Goal: Task Accomplishment & Management: Manage account settings

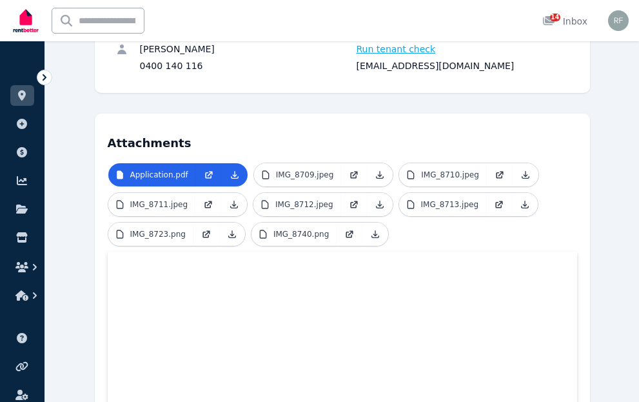
scroll to position [258, 0]
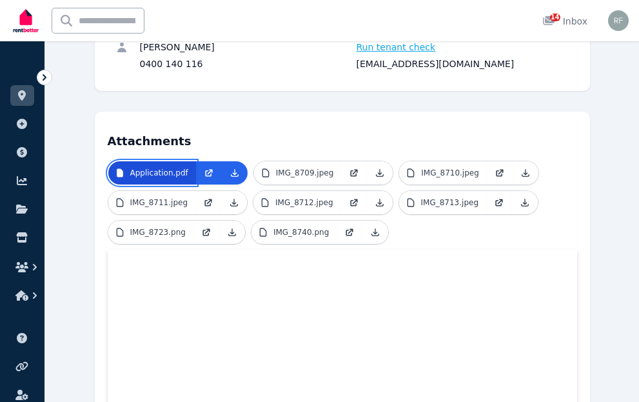
click at [172, 169] on p "Application.pdf" at bounding box center [159, 173] width 58 height 10
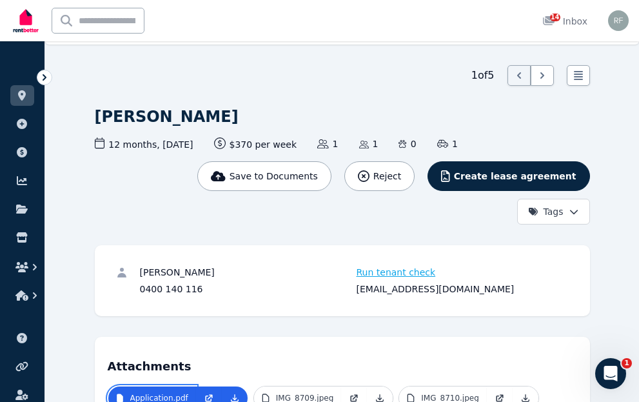
scroll to position [0, 0]
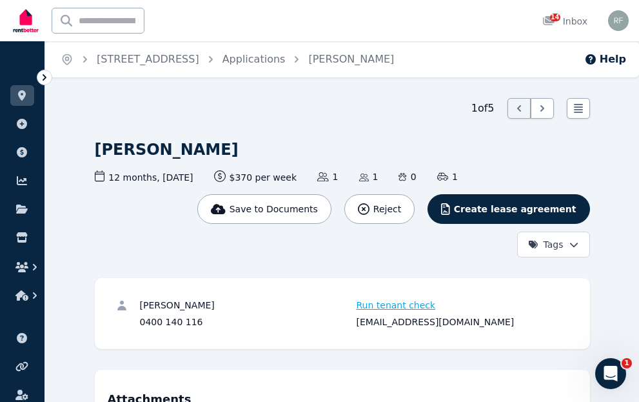
click at [47, 77] on icon at bounding box center [44, 77] width 13 height 13
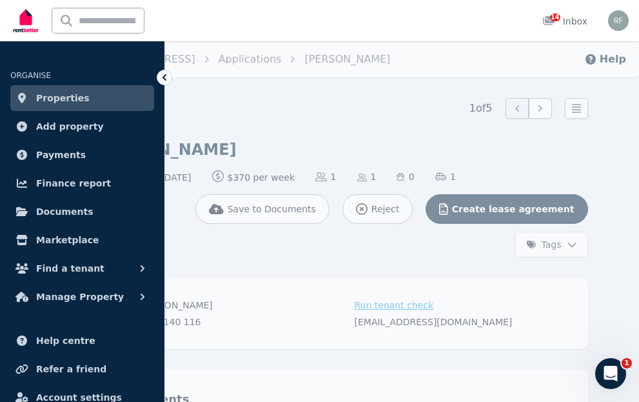
click at [277, 103] on div "1 of 5 List view" at bounding box center [340, 108] width 495 height 21
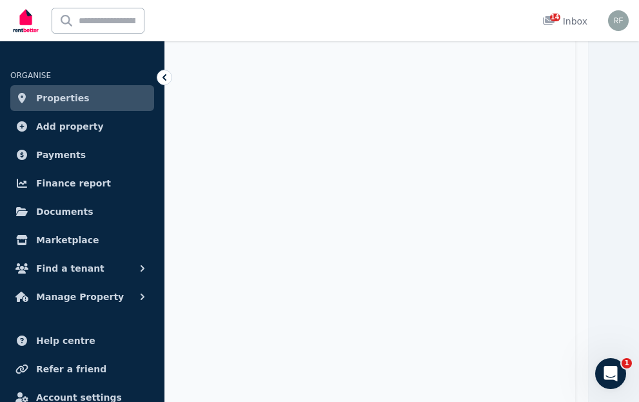
scroll to position [869, 0]
click at [164, 76] on icon at bounding box center [164, 77] width 13 height 13
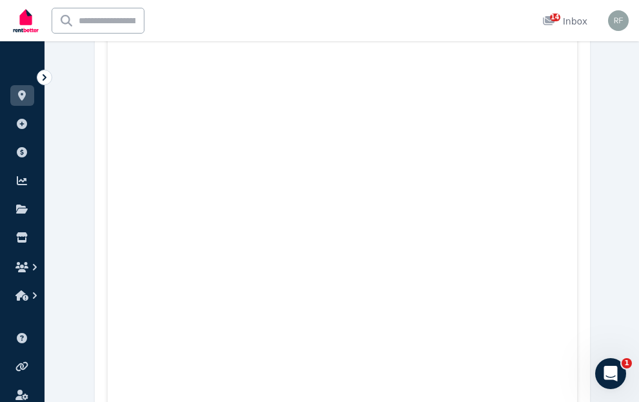
scroll to position [1062, 0]
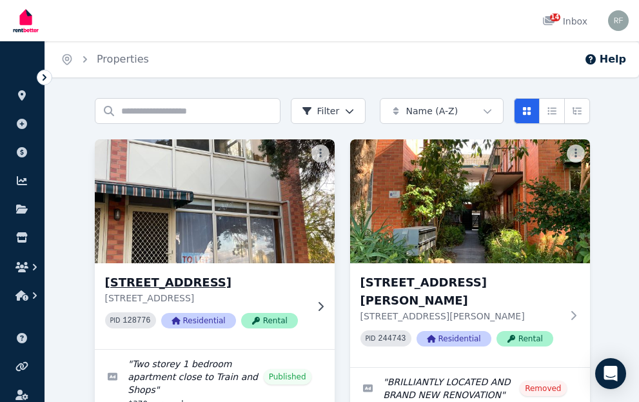
click at [184, 282] on h3 "[STREET_ADDRESS]" at bounding box center [205, 282] width 201 height 18
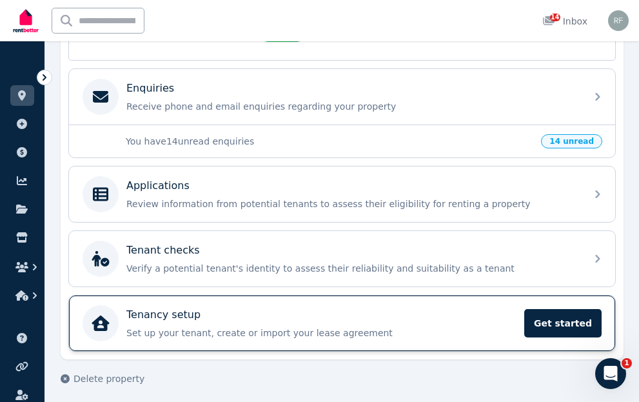
scroll to position [400, 0]
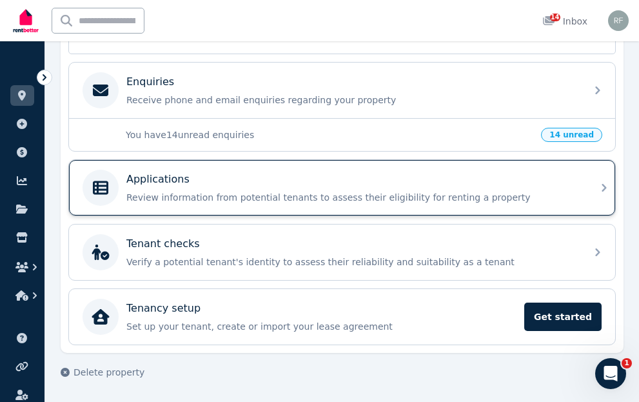
click at [393, 195] on p "Review information from potential tenants to assess their eligibility for renti…" at bounding box center [352, 197] width 452 height 13
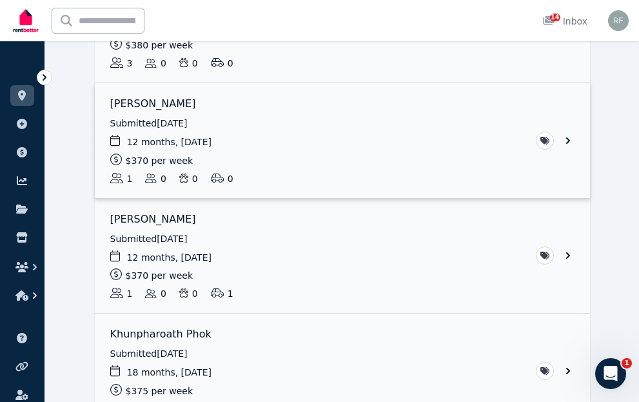
scroll to position [380, 0]
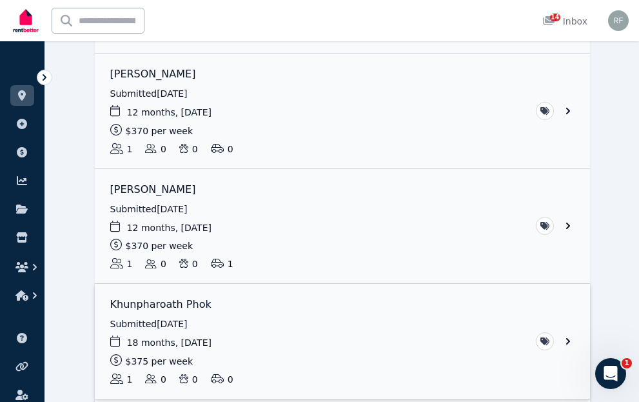
click at [193, 304] on link "View application: Khunpharoath Phok" at bounding box center [342, 341] width 495 height 115
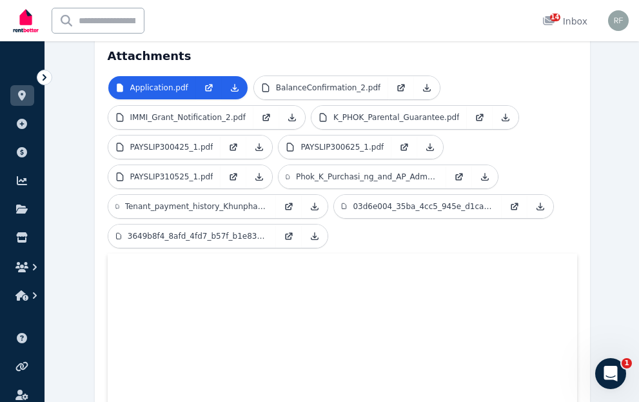
scroll to position [258, 0]
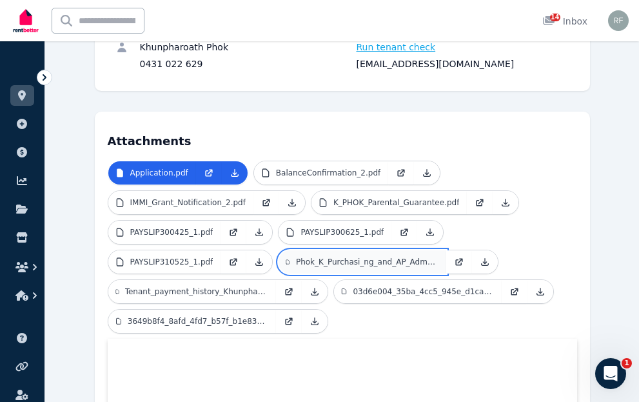
click at [344, 264] on p "Phok_K_Purchasi_ng_and_AP_Adm_i_nistrator_COE_17.03.2025v2.pdf" at bounding box center [367, 262] width 143 height 10
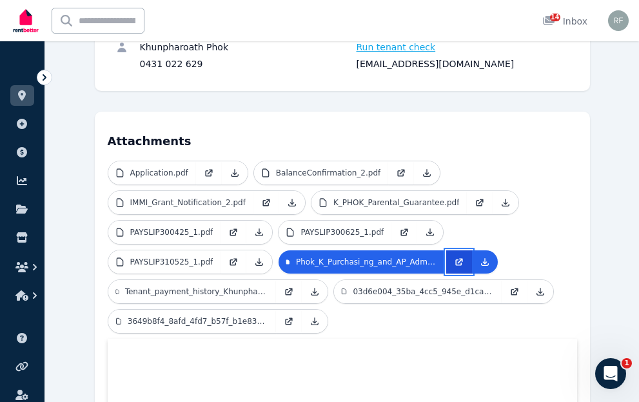
click at [454, 265] on icon at bounding box center [459, 262] width 10 height 10
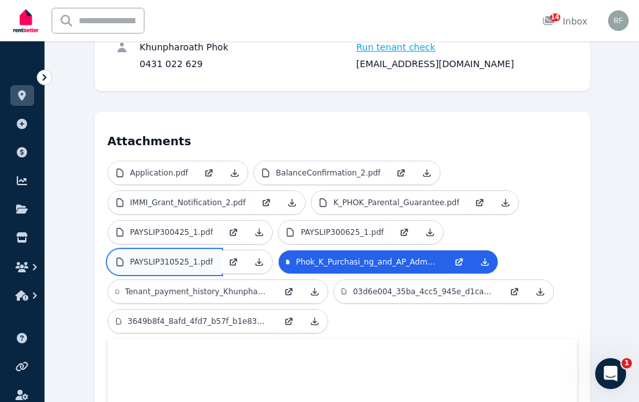
click at [151, 255] on link "PAYSLIP310525_1.pdf" at bounding box center [164, 261] width 113 height 23
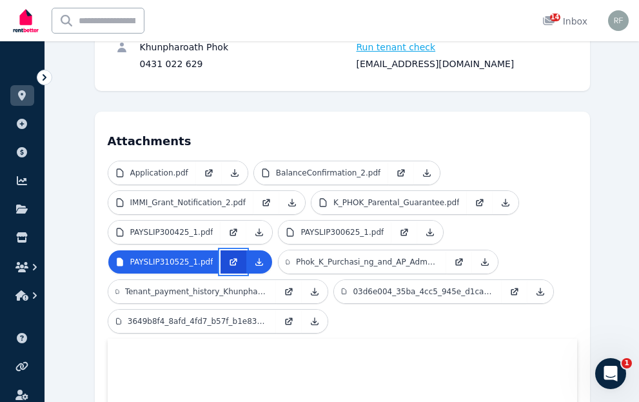
click at [228, 259] on icon at bounding box center [233, 262] width 10 height 10
click at [159, 168] on p "Application.pdf" at bounding box center [159, 173] width 58 height 10
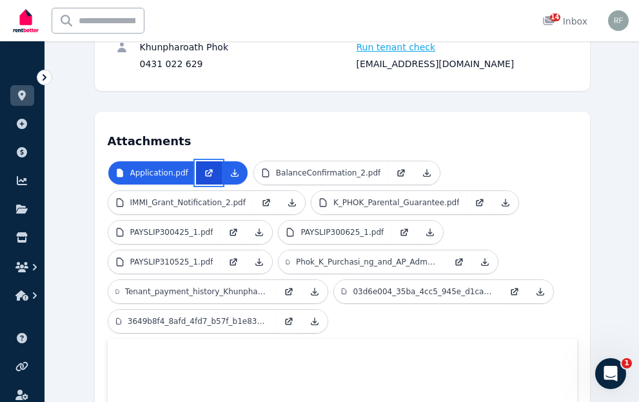
click at [204, 170] on icon at bounding box center [209, 173] width 10 height 10
